Goal: Task Accomplishment & Management: Complete application form

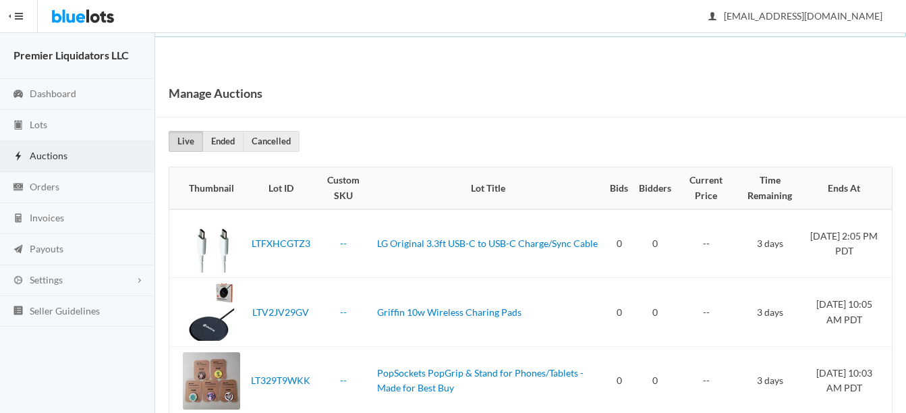
click at [40, 157] on span "Auctions" at bounding box center [49, 155] width 38 height 11
click at [38, 125] on span "Lots" at bounding box center [39, 124] width 18 height 11
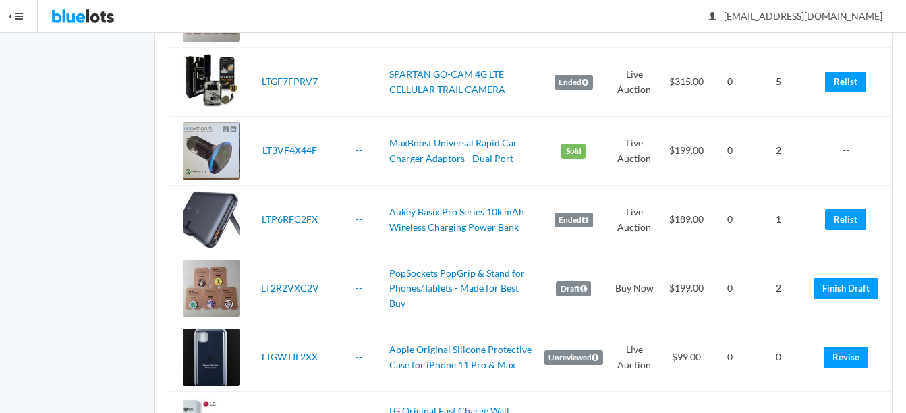
scroll to position [1552, 0]
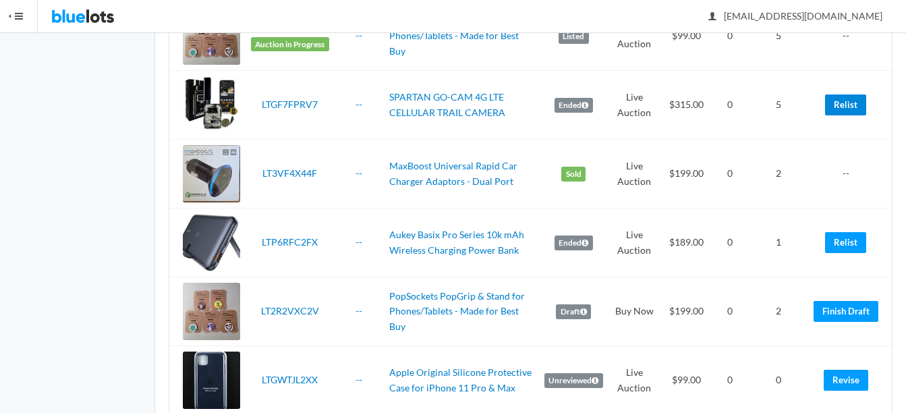
drag, startPoint x: 839, startPoint y: 105, endPoint x: 571, endPoint y: 81, distance: 269.1
click at [840, 105] on link "Relist" at bounding box center [845, 104] width 41 height 21
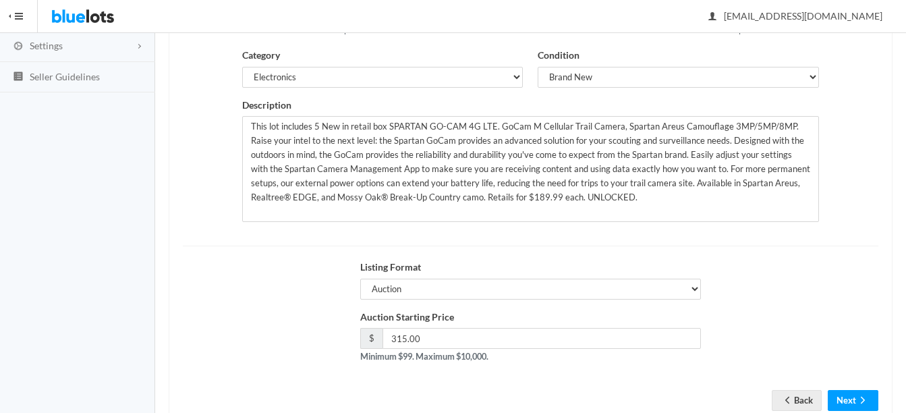
scroll to position [270, 0]
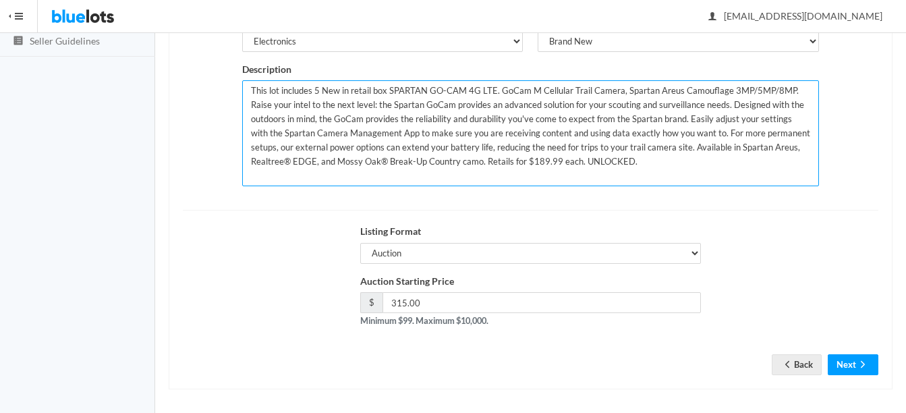
click at [628, 159] on textarea "This lot includes 5 New in retail box SPARTAN GO-CAM 4G LTE. GoCam M Cellular T…" at bounding box center [530, 133] width 577 height 106
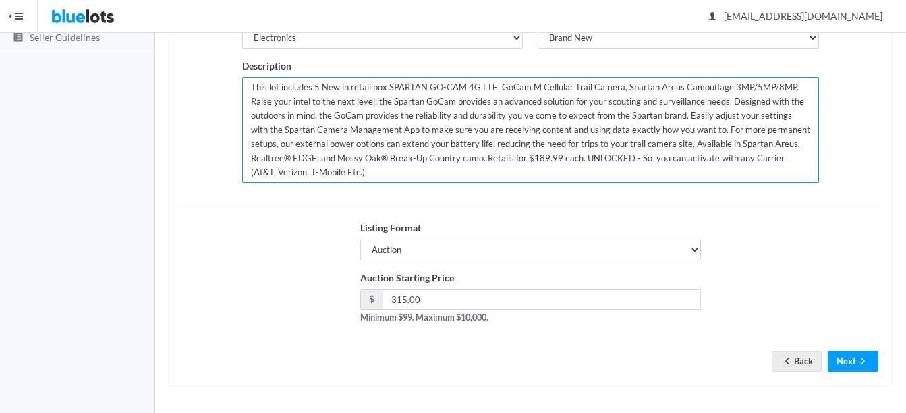
scroll to position [274, 0]
click at [319, 84] on textarea "This lot includes 5 New in retail box SPARTAN GO-CAM 4G LTE. GoCam M Cellular T…" at bounding box center [530, 129] width 577 height 106
type textarea "This lot includes 10 New in retail box SPARTAN GO-CAM 4G LTE. GoCam M Cellular …"
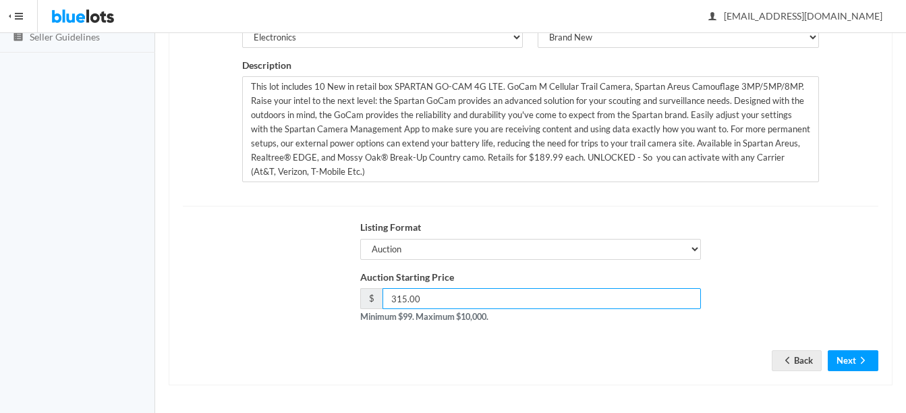
click at [408, 295] on input "315.00" at bounding box center [542, 298] width 319 height 21
click at [404, 296] on input "315.00" at bounding box center [542, 298] width 319 height 21
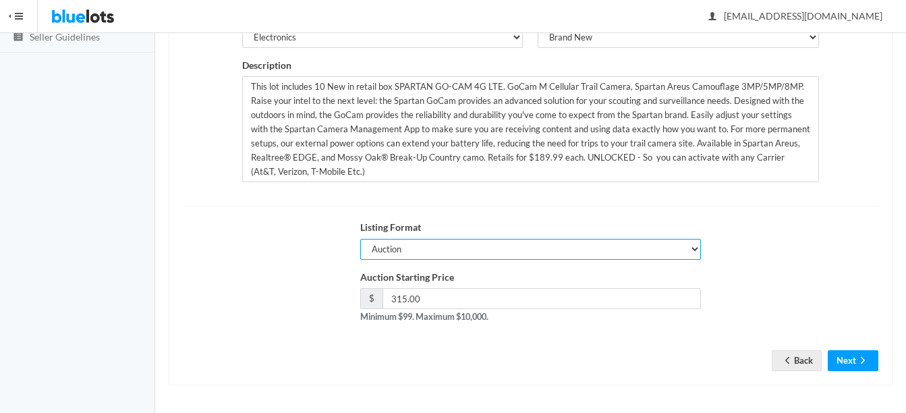
click at [483, 246] on select "Auction Buy Now" at bounding box center [530, 249] width 341 height 21
select select "false"
click at [360, 239] on select "Auction Buy Now" at bounding box center [530, 249] width 341 height 21
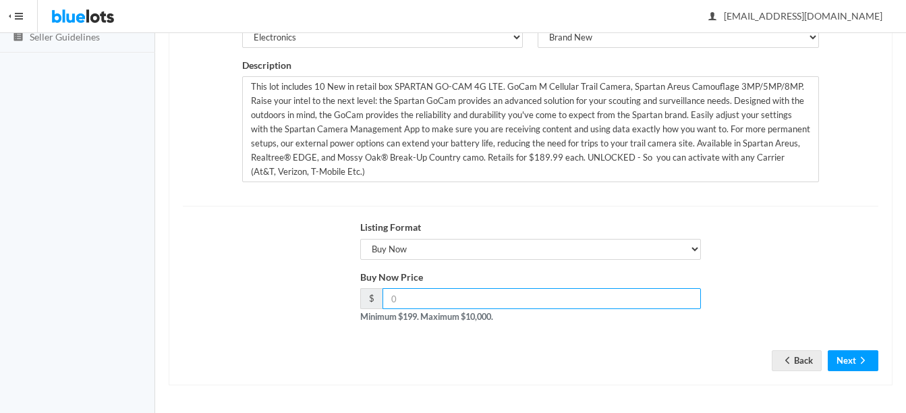
click at [455, 300] on input "number" at bounding box center [542, 298] width 319 height 21
type input "525.00"
click at [850, 354] on button "Next" at bounding box center [853, 360] width 51 height 21
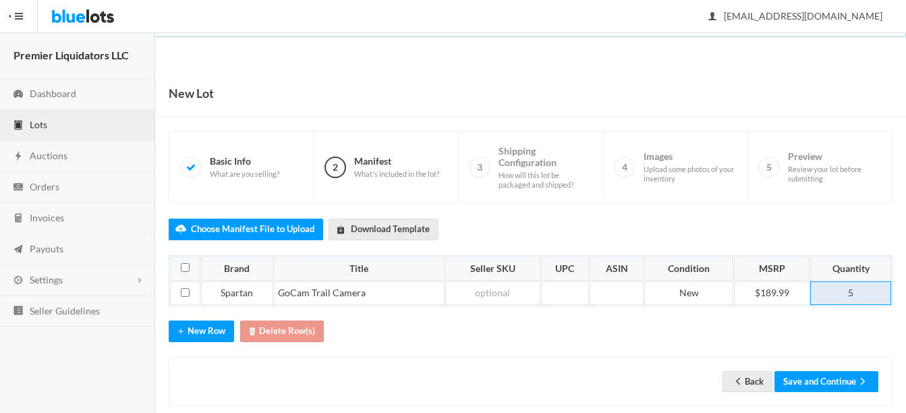
click at [865, 284] on td "5" at bounding box center [851, 293] width 81 height 24
click at [827, 378] on button "Save and Continue" at bounding box center [827, 381] width 104 height 21
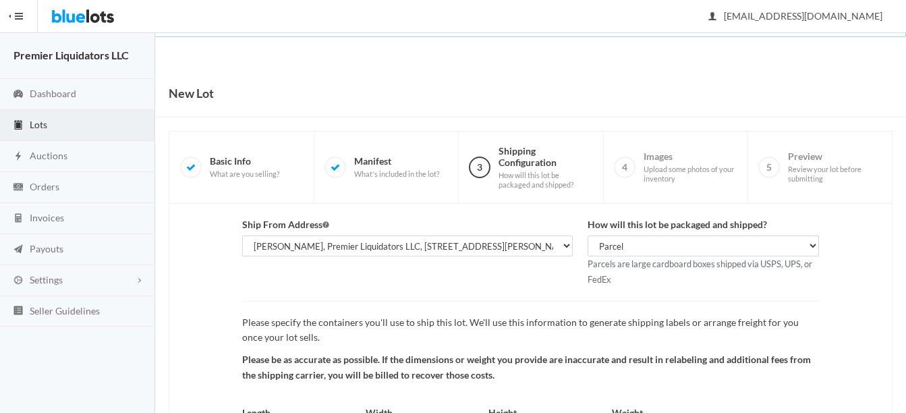
scroll to position [141, 0]
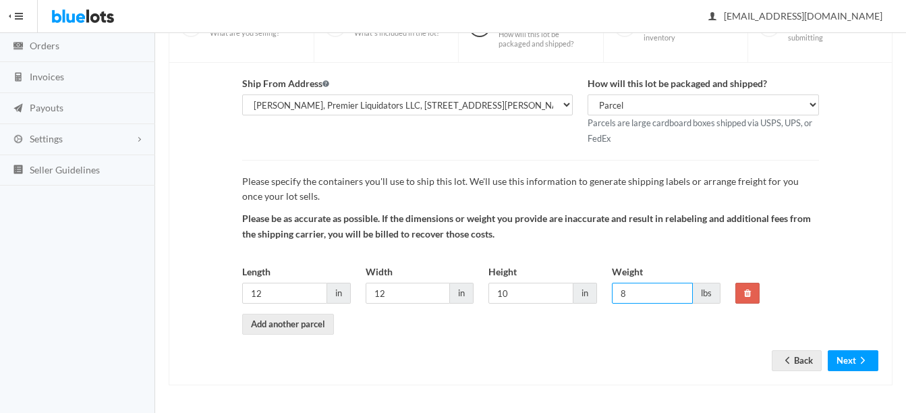
click at [652, 292] on input "8" at bounding box center [652, 293] width 81 height 21
type input "10"
click at [549, 295] on input "10" at bounding box center [531, 293] width 85 height 21
click at [297, 294] on input "12" at bounding box center [284, 293] width 85 height 21
type input "14"
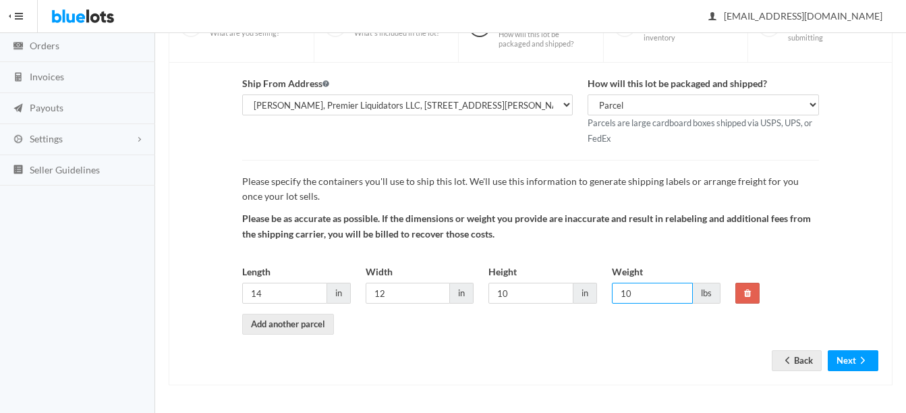
click at [651, 294] on input "10" at bounding box center [652, 293] width 81 height 21
type input "12"
click at [850, 360] on button "Next" at bounding box center [853, 360] width 51 height 21
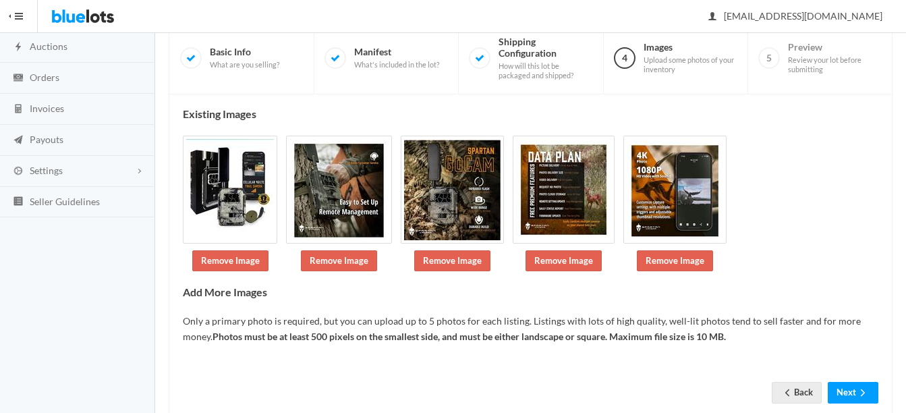
scroll to position [142, 0]
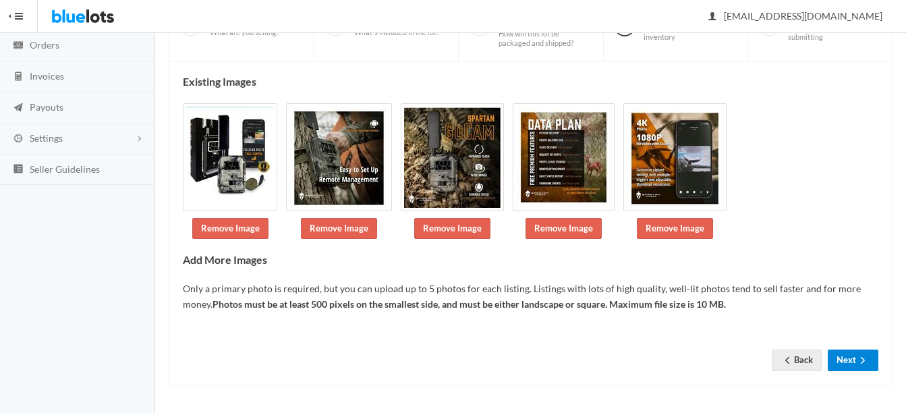
click at [860, 356] on icon "arrow forward" at bounding box center [863, 360] width 13 height 11
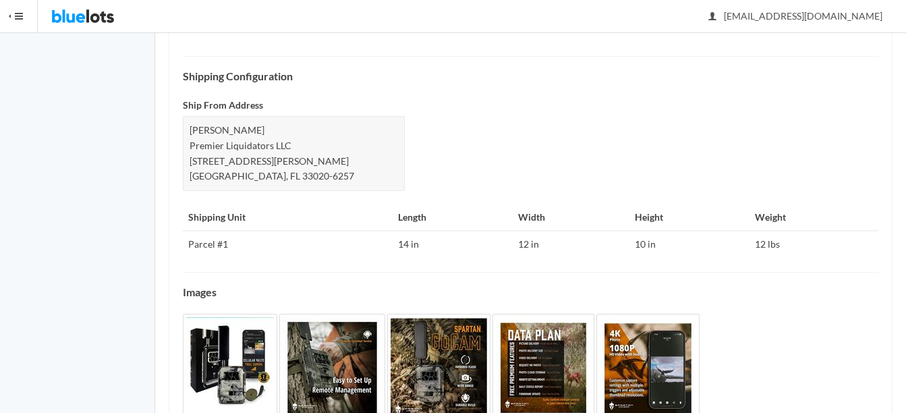
scroll to position [672, 0]
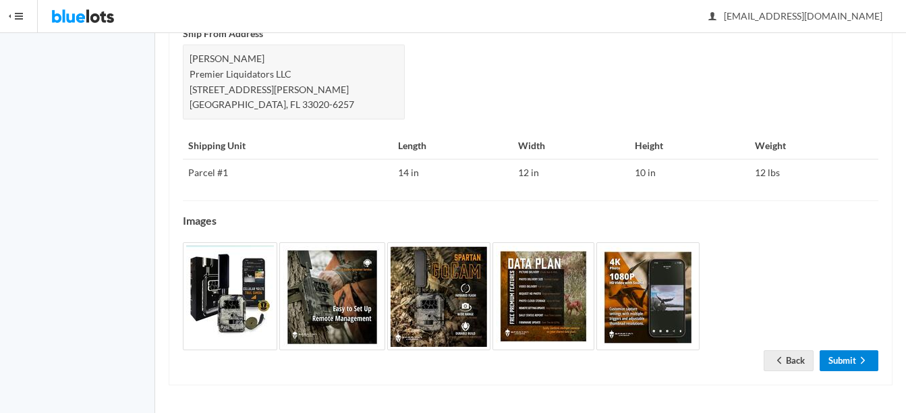
click at [844, 355] on link "Submit" at bounding box center [849, 360] width 59 height 21
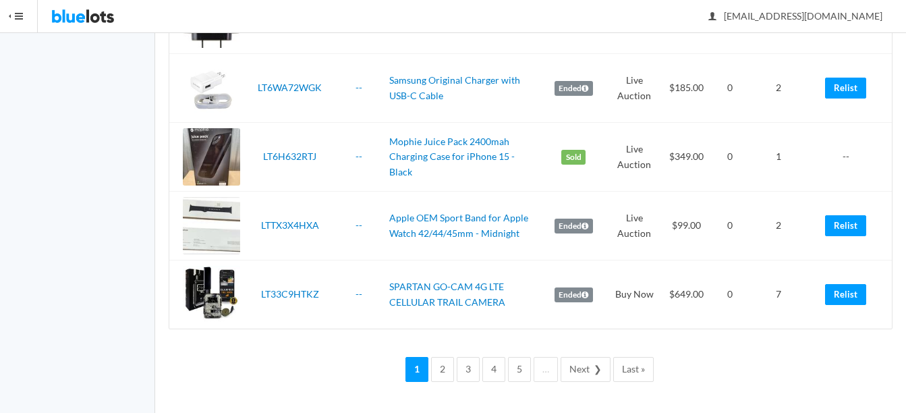
scroll to position [3357, 0]
click at [857, 288] on link "Relist" at bounding box center [845, 293] width 41 height 21
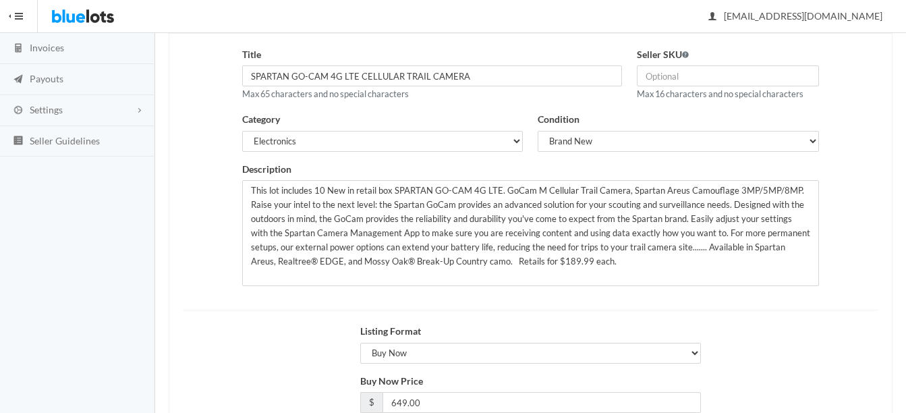
scroll to position [202, 0]
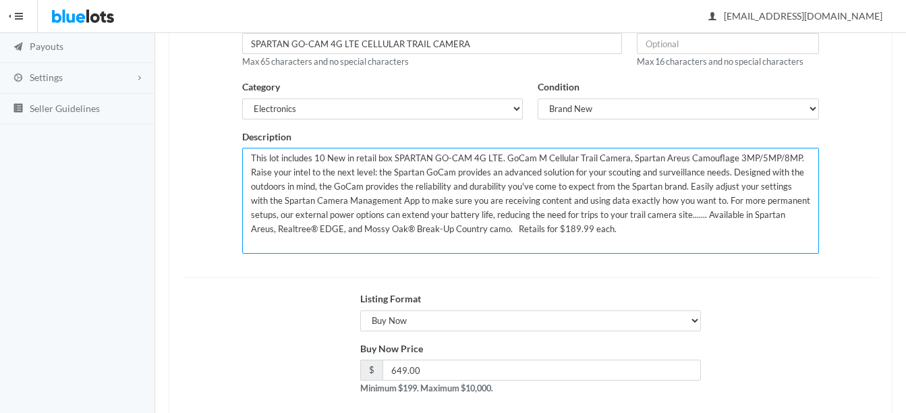
click at [323, 153] on textarea "This lot includes 10 New in retail box SPARTAN GO-CAM 4G LTE. GoCam M Cellular …" at bounding box center [530, 201] width 577 height 106
click at [613, 225] on textarea "This lot includes 10 New in retail box SPARTAN GO-CAM 4G LTE. GoCam M Cellular …" at bounding box center [530, 201] width 577 height 106
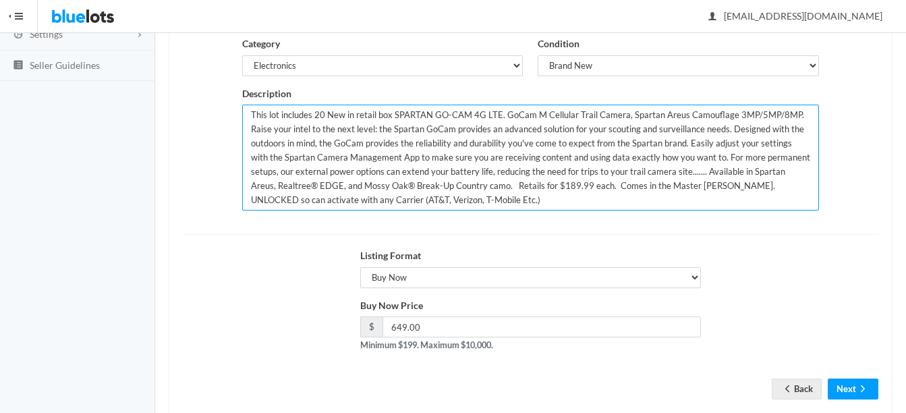
scroll to position [270, 0]
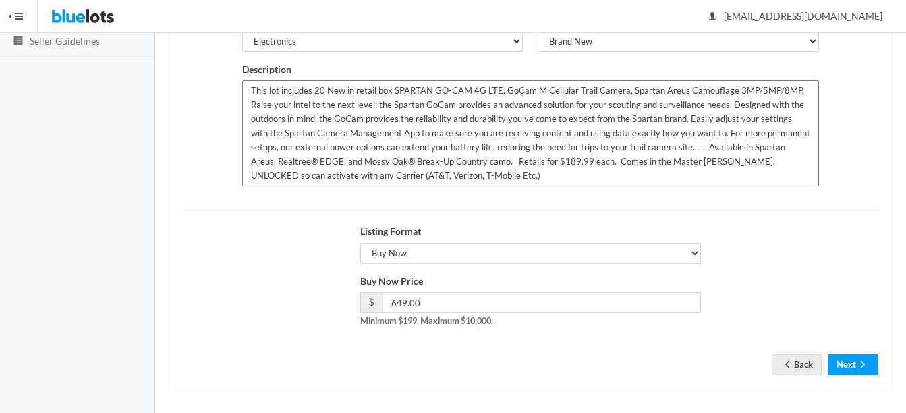
type textarea "This lot includes 20 New in retail box SPARTAN GO-CAM 4G LTE. GoCam M Cellular …"
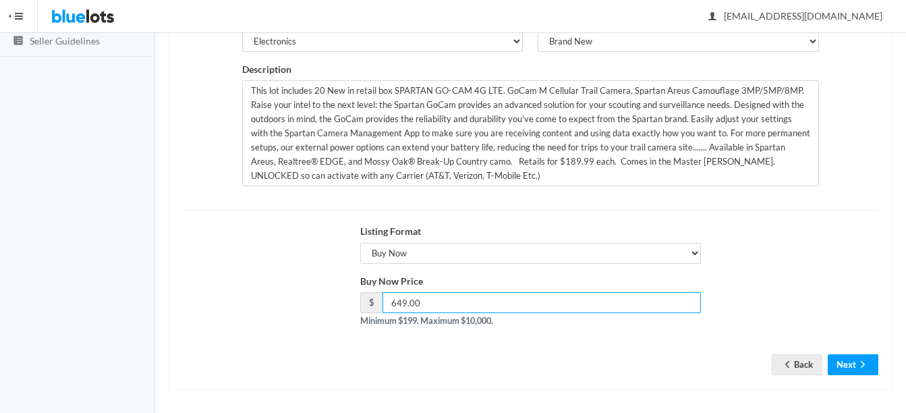
click at [570, 303] on input "649.00" at bounding box center [542, 302] width 319 height 21
type input "6"
type input "1100"
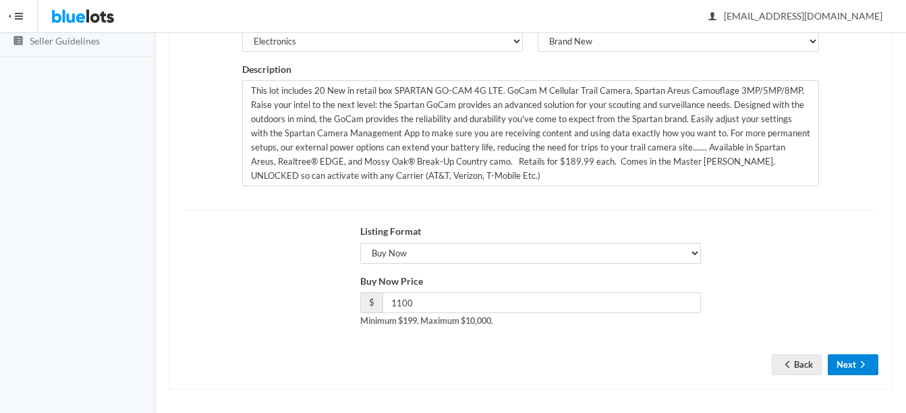
click at [865, 361] on icon "arrow forward" at bounding box center [863, 364] width 13 height 11
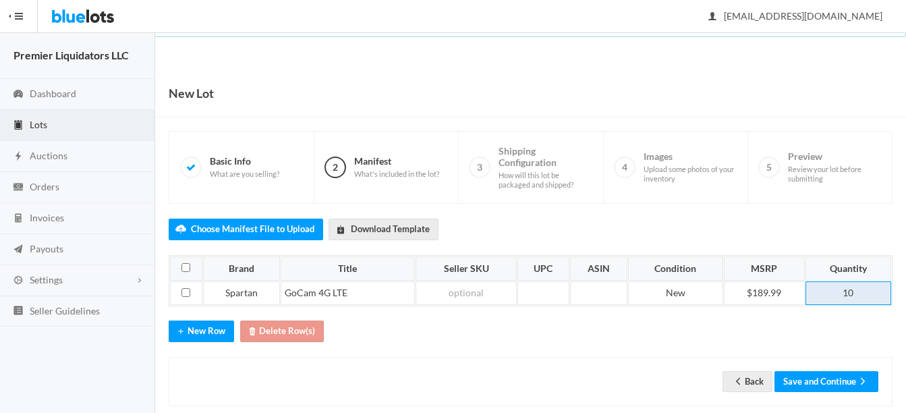
click at [858, 296] on td "10" at bounding box center [849, 293] width 86 height 24
click at [819, 383] on button "Save and Continue" at bounding box center [827, 381] width 104 height 21
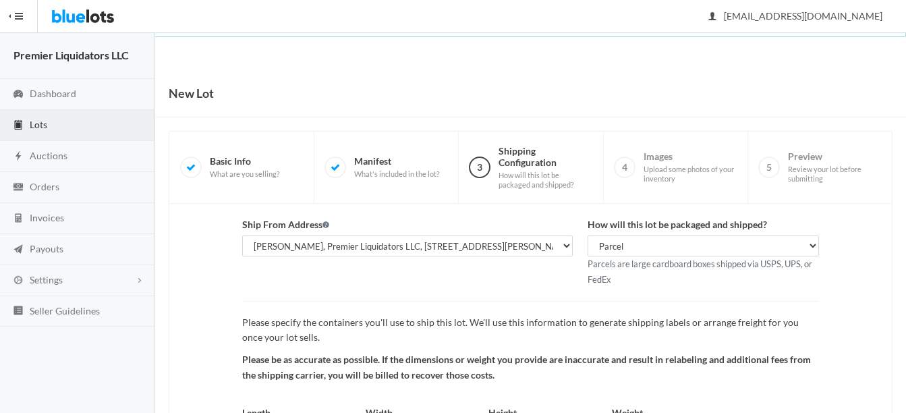
scroll to position [141, 0]
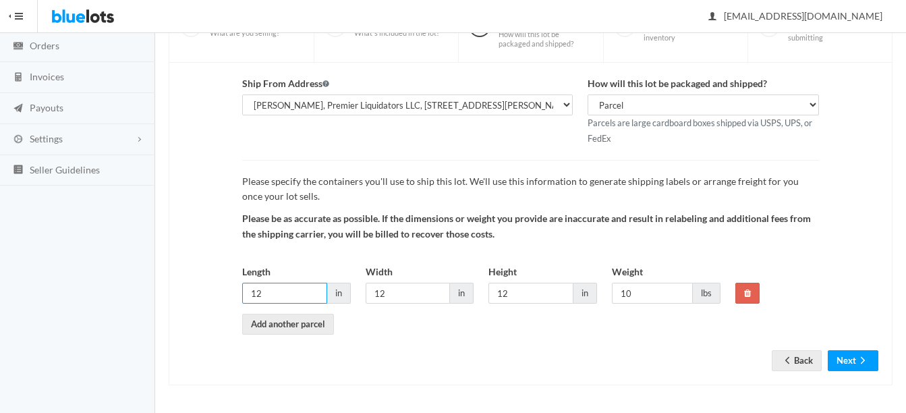
click at [304, 289] on input "12" at bounding box center [284, 293] width 85 height 21
type input "116"
type input "14"
type input "16"
click at [633, 294] on input "10" at bounding box center [652, 293] width 81 height 21
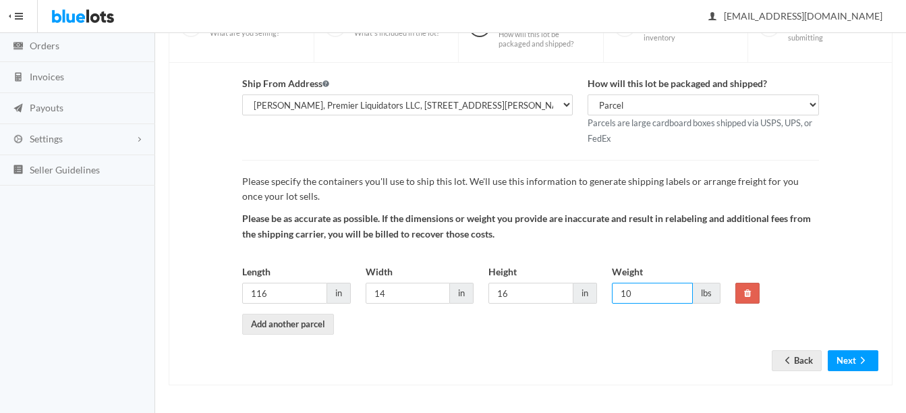
type input "1"
type input "18"
click at [857, 362] on icon "arrow forward" at bounding box center [863, 360] width 13 height 11
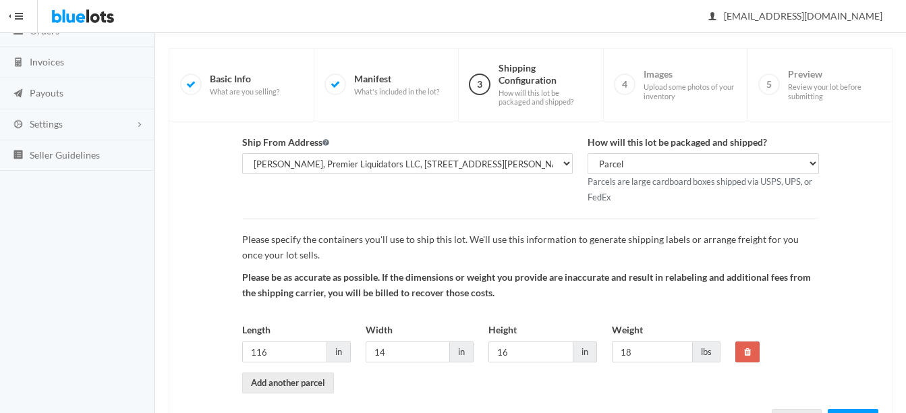
scroll to position [215, 0]
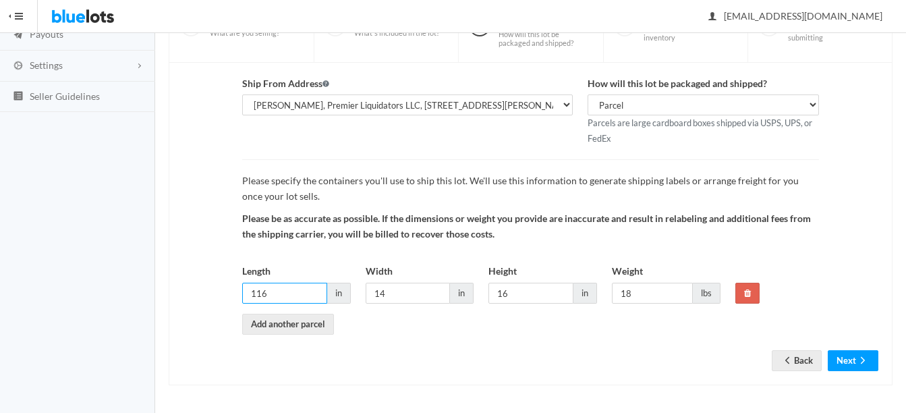
click at [291, 297] on input "116" at bounding box center [284, 293] width 85 height 21
type input "1"
type input "18"
click at [652, 290] on input "18" at bounding box center [652, 293] width 81 height 21
type input "1"
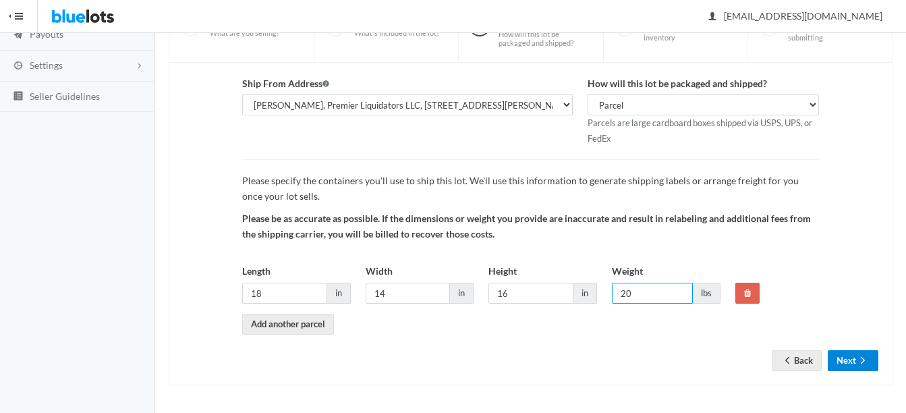
type input "20"
click at [855, 356] on button "Next" at bounding box center [853, 360] width 51 height 21
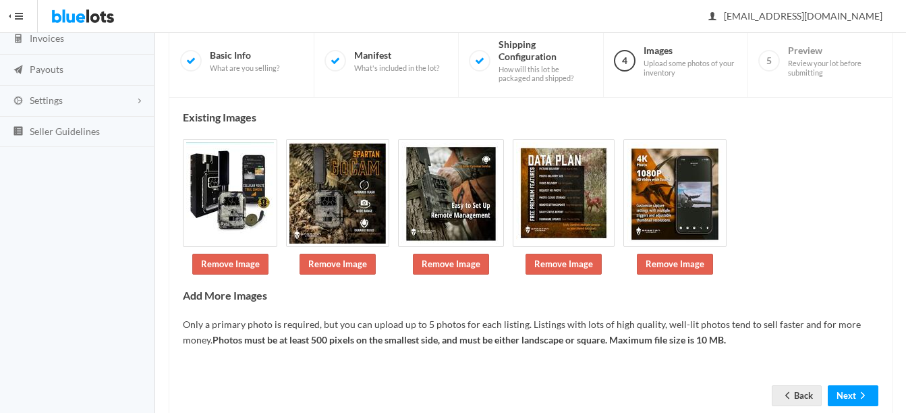
scroll to position [215, 0]
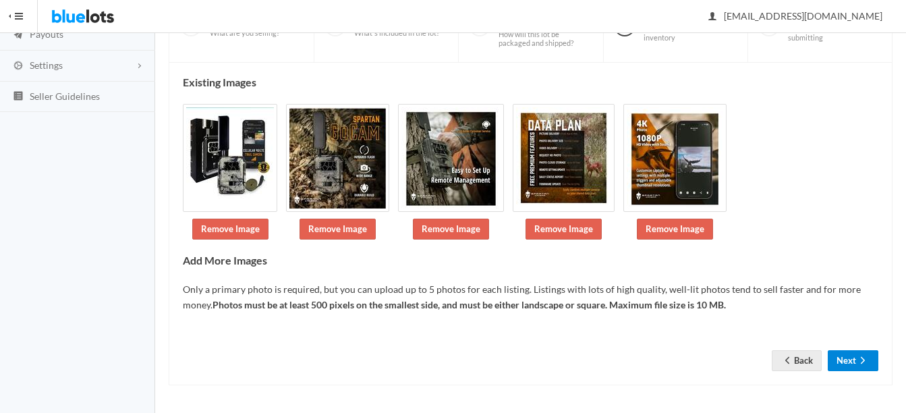
click at [852, 357] on button "Next" at bounding box center [853, 360] width 51 height 21
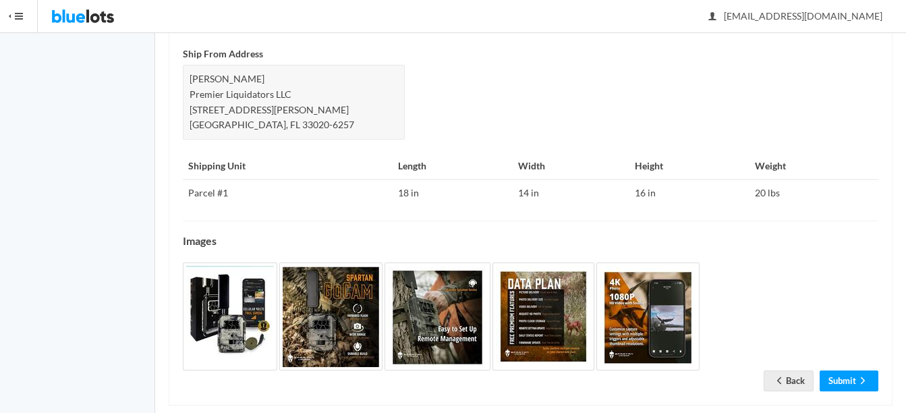
scroll to position [672, 0]
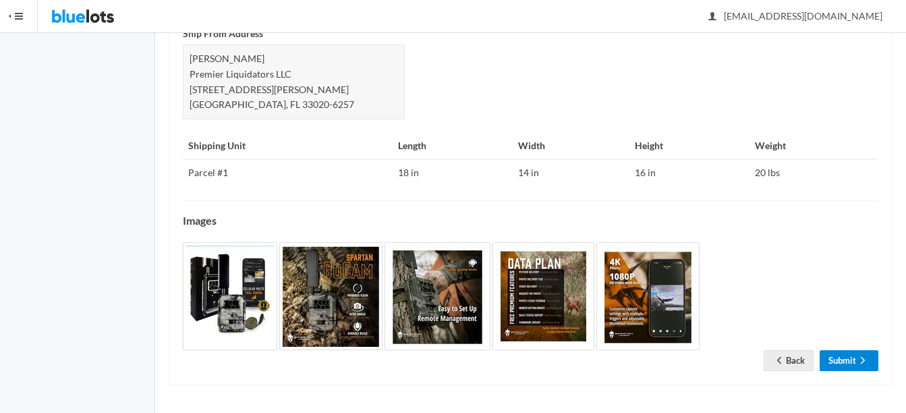
click at [867, 360] on icon "arrow forward" at bounding box center [863, 360] width 13 height 11
